Goal: Task Accomplishment & Management: Manage account settings

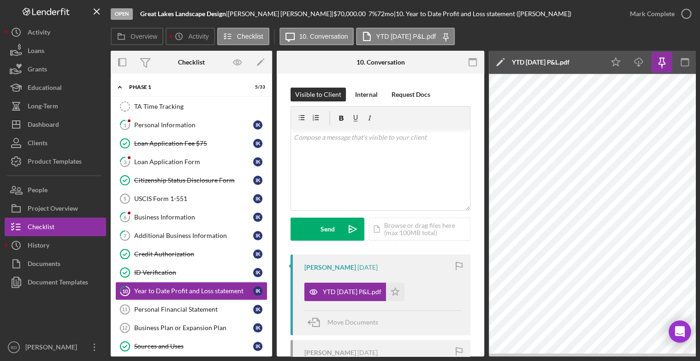
scroll to position [127, 0]
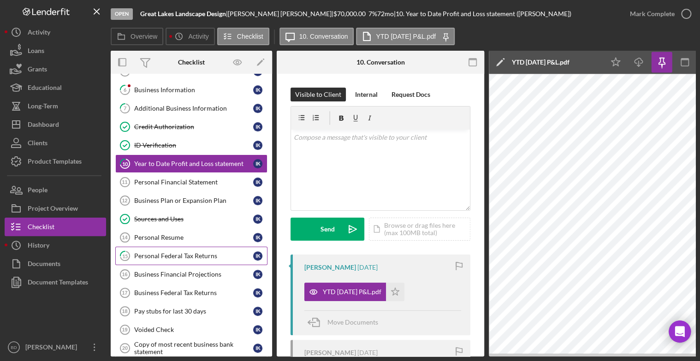
click at [177, 254] on div "Personal Federal Tax Returns" at bounding box center [193, 255] width 119 height 7
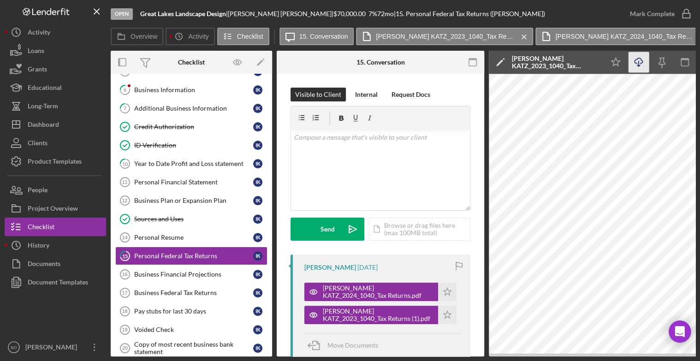
click at [638, 63] on icon "Icon/Download" at bounding box center [638, 62] width 21 height 21
click at [382, 290] on div "[PERSON_NAME] KATZ_2024_1040_Tax Returns.pdf" at bounding box center [378, 291] width 111 height 15
click at [369, 289] on div "[PERSON_NAME] KATZ_2024_1040_Tax Returns.pdf" at bounding box center [378, 291] width 111 height 15
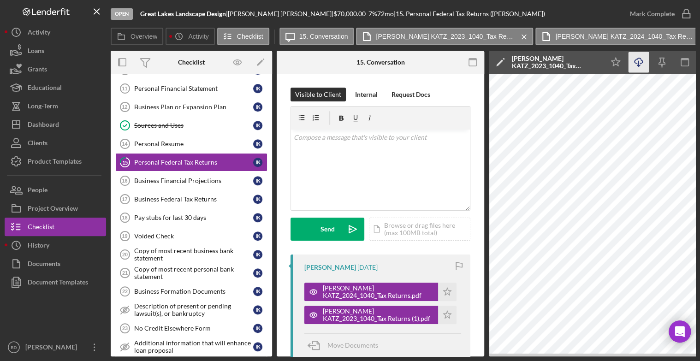
scroll to position [223, 0]
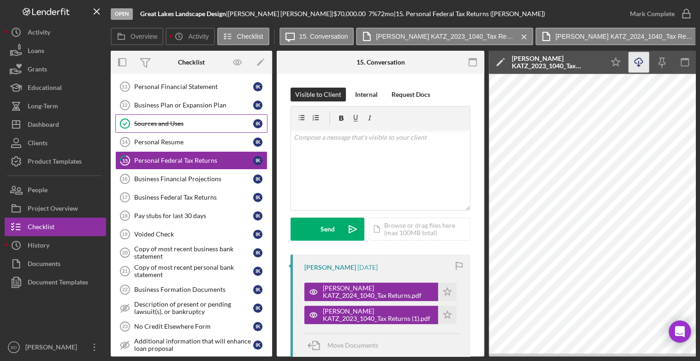
click at [145, 125] on link "Sources and Uses Sources and Uses I K" at bounding box center [191, 123] width 152 height 18
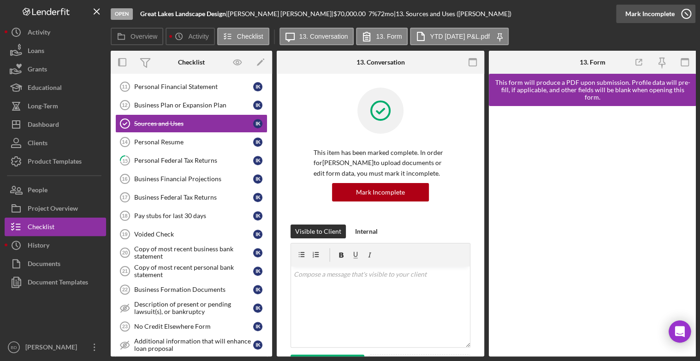
click at [685, 16] on icon "button" at bounding box center [686, 13] width 23 height 23
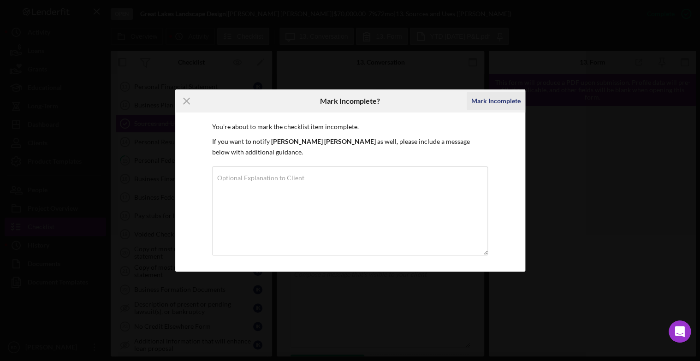
click at [492, 103] on div "Mark Incomplete" at bounding box center [495, 101] width 49 height 18
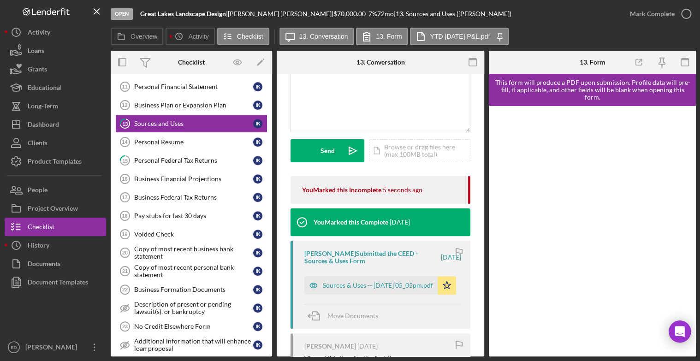
scroll to position [87, 0]
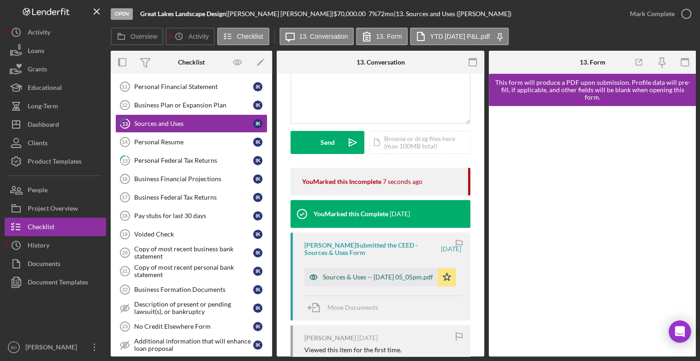
click at [341, 280] on div "Sources & Uses -- [DATE] 05_05pm.pdf" at bounding box center [378, 276] width 110 height 7
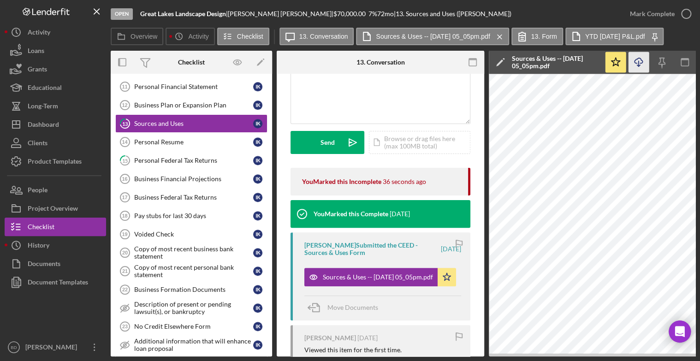
click at [633, 67] on icon "Icon/Download" at bounding box center [638, 62] width 21 height 21
click at [687, 17] on icon "button" at bounding box center [686, 13] width 23 height 23
